Goal: Information Seeking & Learning: Learn about a topic

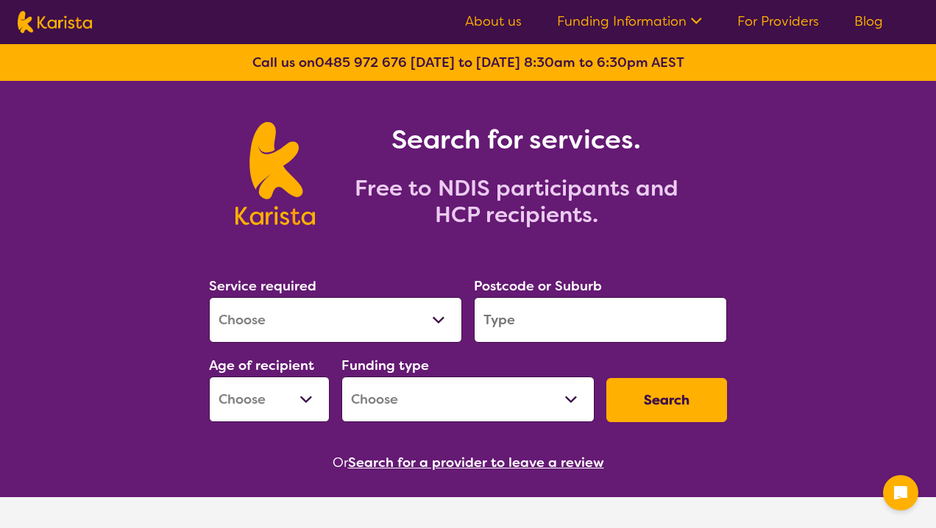
click at [576, 305] on input "search" at bounding box center [600, 320] width 253 height 46
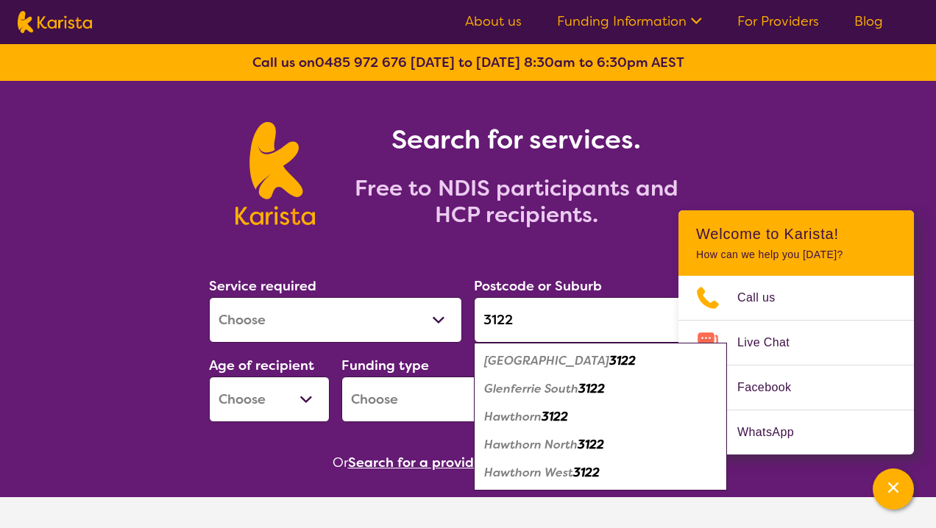
type input "3122"
click at [392, 325] on select "Allied Health Assistant Assessment ([MEDICAL_DATA] or [MEDICAL_DATA]) Behaviour…" at bounding box center [335, 320] width 253 height 46
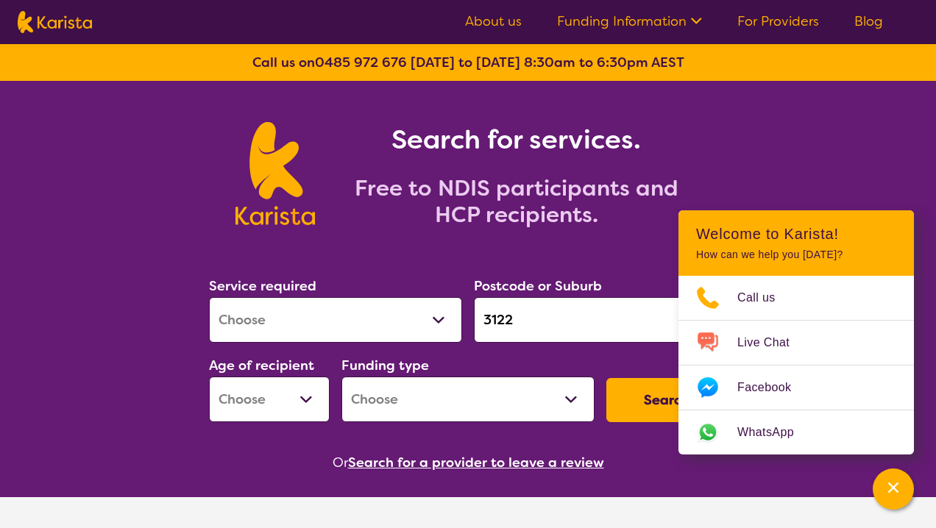
select select "NDIS Plan management"
click at [209, 297] on select "Allied Health Assistant Assessment ([MEDICAL_DATA] or [MEDICAL_DATA]) Behaviour…" at bounding box center [335, 320] width 253 height 46
select select "NDIS"
click at [284, 400] on select "Early Childhood - 0 to 9 Child - 10 to 11 Adolescent - 12 to 17 Adult - 18 to 6…" at bounding box center [269, 400] width 121 height 46
select select "AD"
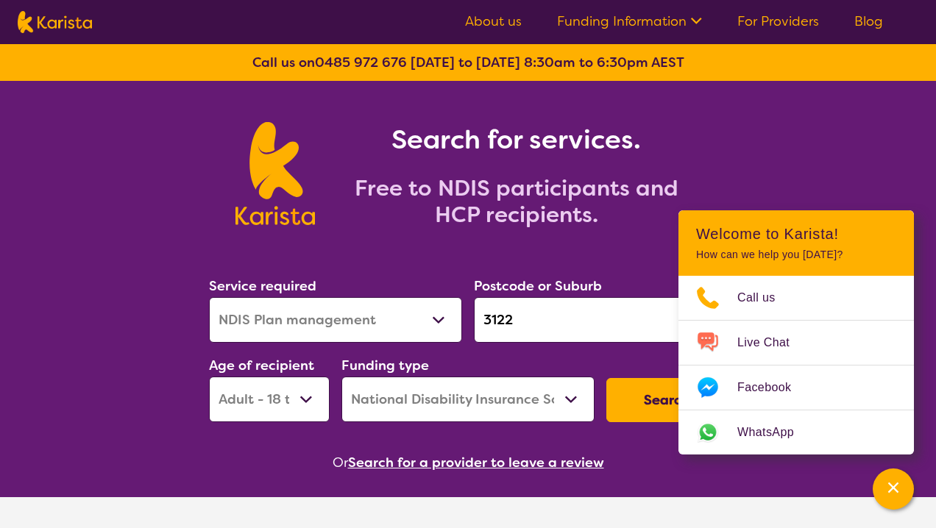
click at [209, 377] on select "Early Childhood - 0 to 9 Child - 10 to 11 Adolescent - 12 to 17 Adult - 18 to 6…" at bounding box center [269, 400] width 121 height 46
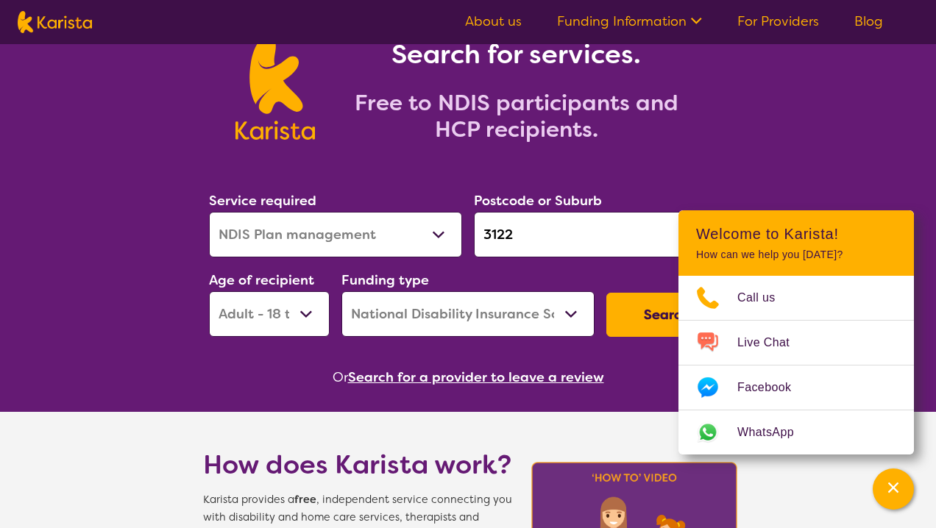
scroll to position [99, 0]
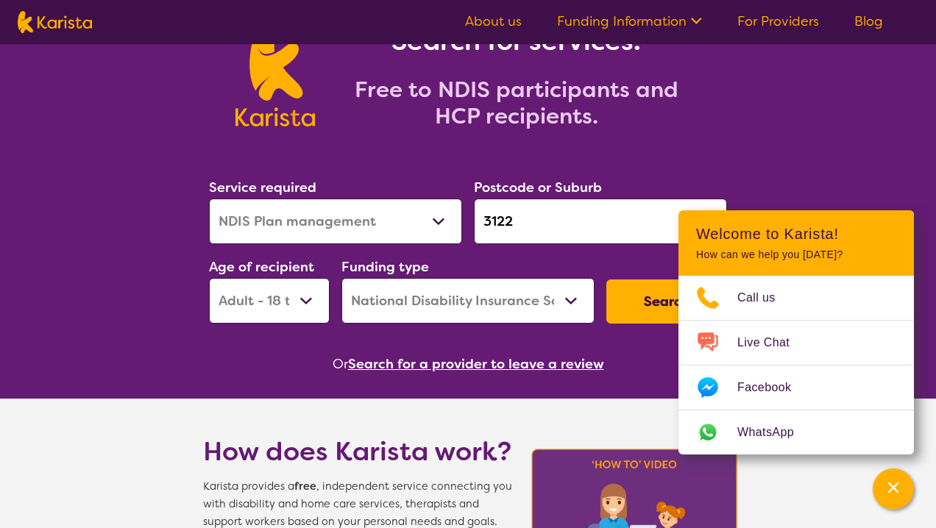
click at [528, 299] on select "Home Care Package (HCP) National Disability Insurance Scheme (NDIS) I don't know" at bounding box center [468, 301] width 253 height 46
click at [342, 278] on select "Home Care Package (HCP) National Disability Insurance Scheme (NDIS) I don't know" at bounding box center [468, 301] width 253 height 46
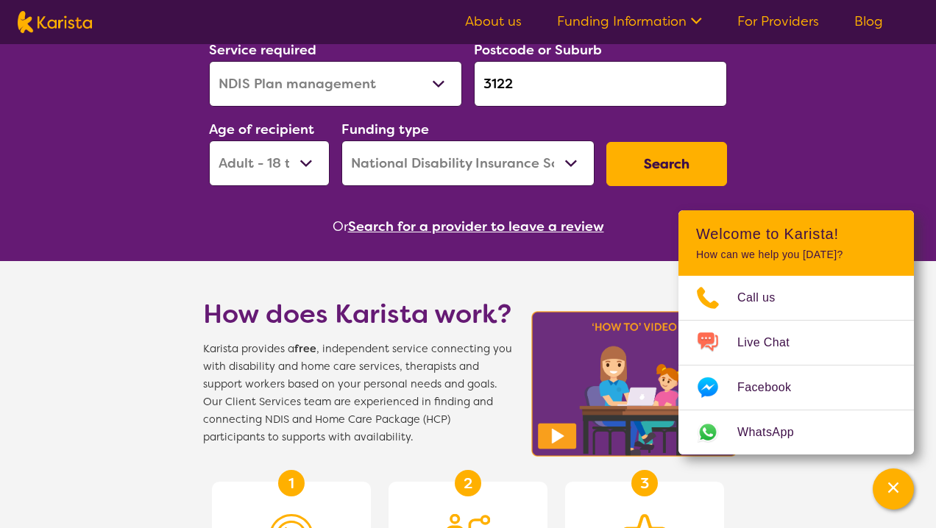
scroll to position [240, 0]
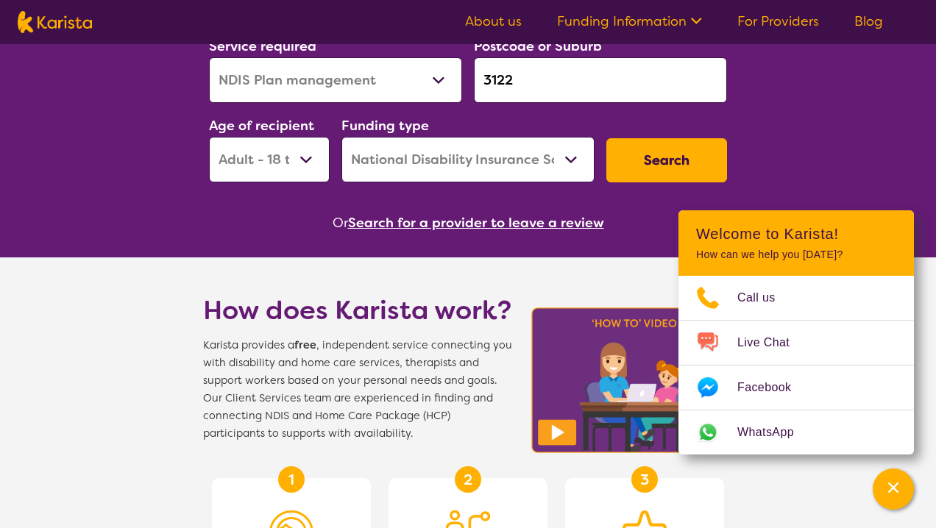
click at [659, 159] on button "Search" at bounding box center [666, 160] width 121 height 44
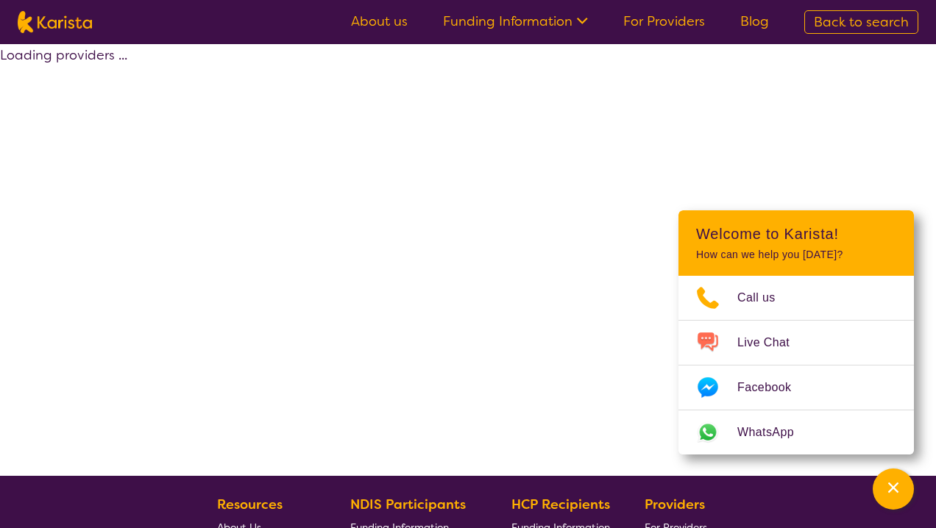
select select "by_score"
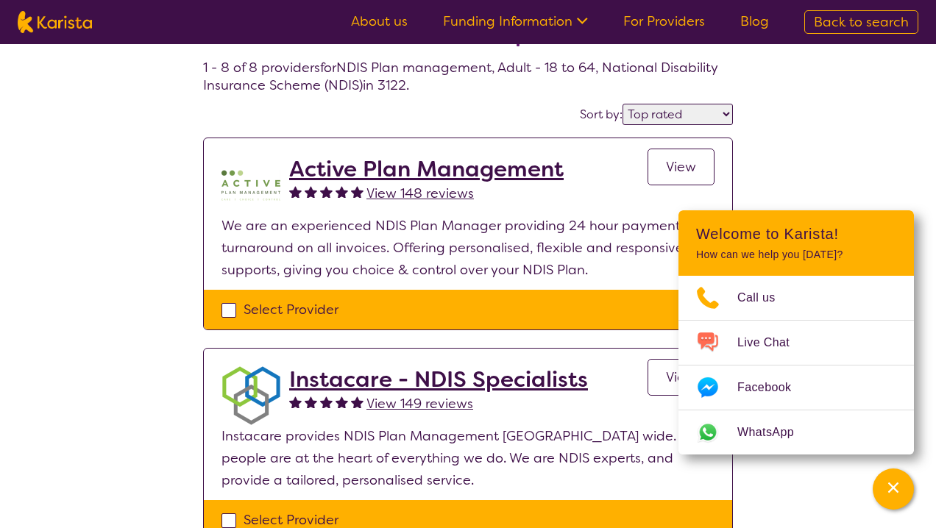
scroll to position [88, 0]
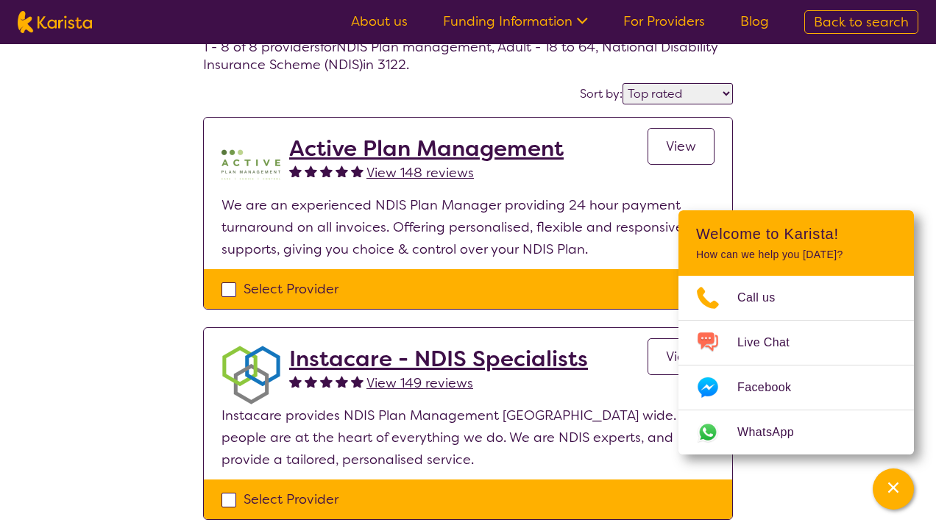
click at [891, 489] on icon "Channel Menu" at bounding box center [893, 488] width 15 height 15
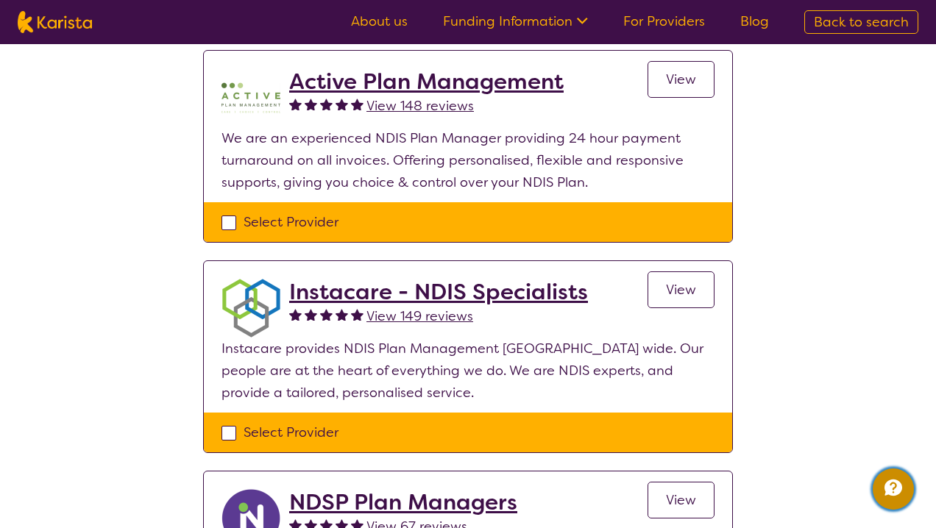
scroll to position [152, 0]
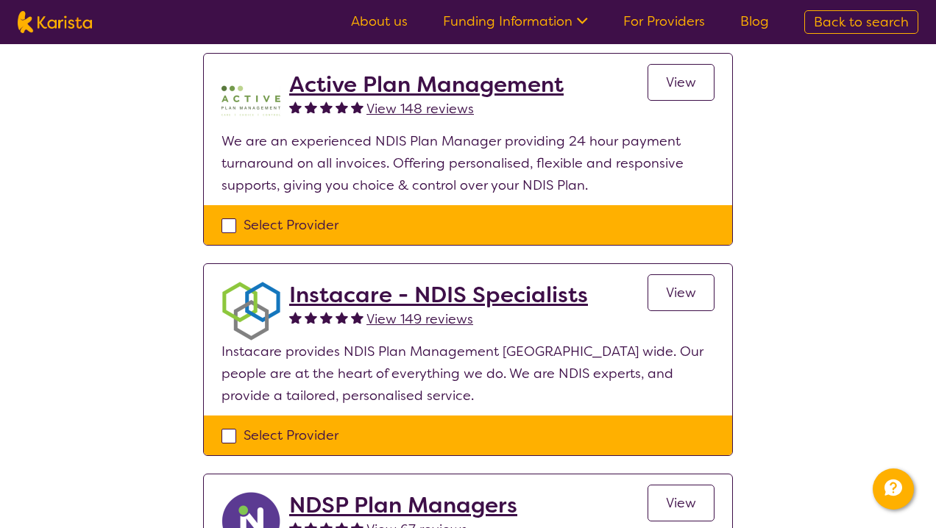
click at [690, 91] on link "View" at bounding box center [681, 82] width 67 height 37
